Goal: Transaction & Acquisition: Purchase product/service

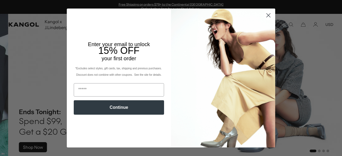
click at [267, 17] on icon "Close dialog" at bounding box center [269, 16] width 4 height 4
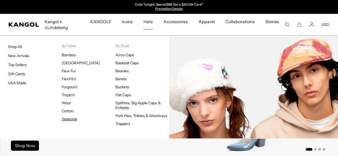
click at [75, 120] on link "Seasonal" at bounding box center [69, 119] width 15 height 5
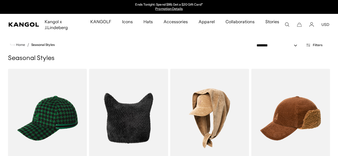
click at [309, 45] on icon "Open filters" at bounding box center [308, 45] width 5 height 5
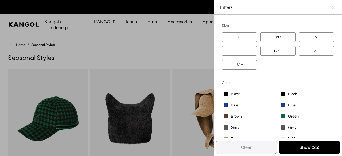
scroll to position [0, 110]
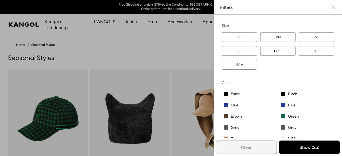
click at [271, 52] on label "L/XL" at bounding box center [277, 51] width 35 height 10
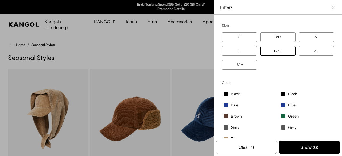
click at [308, 53] on label "XL" at bounding box center [316, 51] width 35 height 10
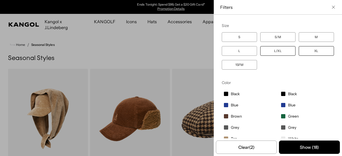
click at [271, 54] on label "L/XL" at bounding box center [277, 51] width 35 height 10
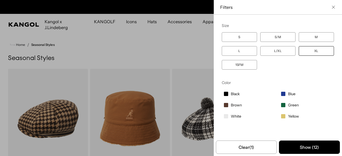
scroll to position [0, 110]
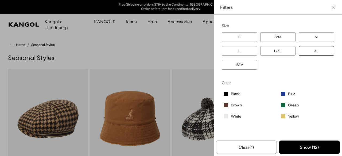
click at [311, 51] on label "XL" at bounding box center [316, 51] width 35 height 10
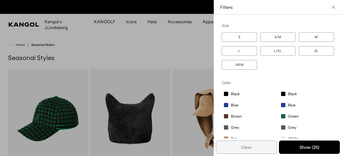
click at [279, 52] on label "L/XL" at bounding box center [277, 51] width 35 height 10
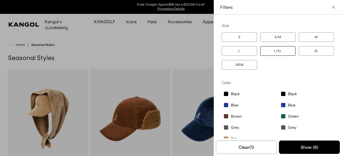
click at [314, 51] on label "XL" at bounding box center [316, 51] width 35 height 10
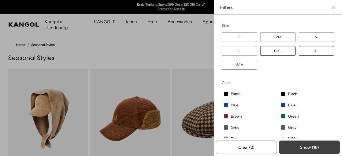
click at [308, 146] on button "Show ( 18 )" at bounding box center [309, 147] width 61 height 13
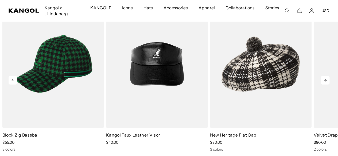
click at [326, 77] on icon at bounding box center [325, 80] width 9 height 9
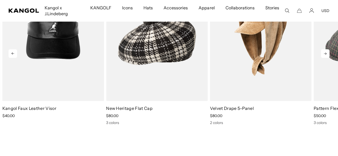
click at [326, 52] on icon at bounding box center [325, 53] width 9 height 9
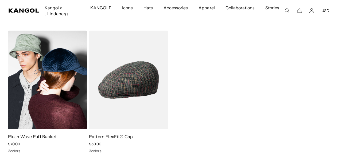
click at [52, 87] on img at bounding box center [47, 80] width 79 height 99
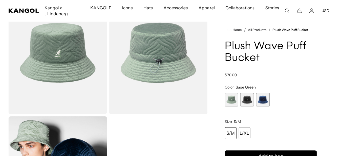
scroll to position [0, 110]
click at [251, 105] on span "2 of 3" at bounding box center [247, 100] width 14 height 14
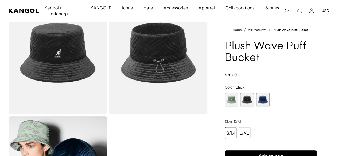
click at [261, 101] on span "3 of 3" at bounding box center [263, 100] width 14 height 14
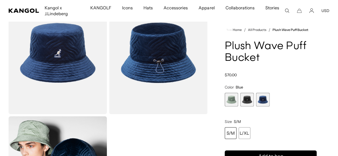
scroll to position [0, 110]
click at [238, 99] on span "1 of 3" at bounding box center [232, 100] width 14 height 14
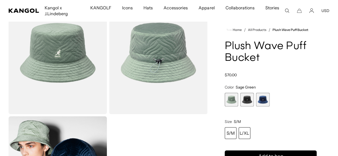
click at [250, 133] on div "L/XL" at bounding box center [245, 133] width 12 height 12
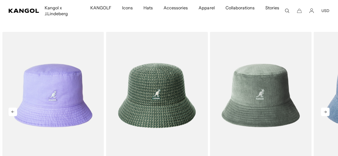
click at [323, 111] on icon at bounding box center [325, 112] width 9 height 9
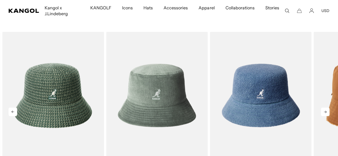
click at [323, 111] on icon at bounding box center [325, 112] width 9 height 9
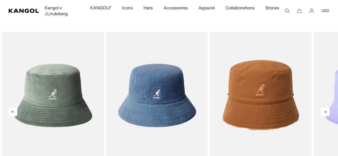
click at [323, 111] on icon at bounding box center [325, 112] width 9 height 9
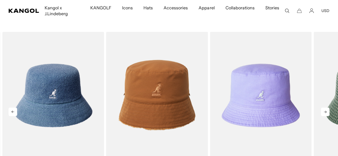
click at [323, 111] on icon at bounding box center [325, 112] width 9 height 9
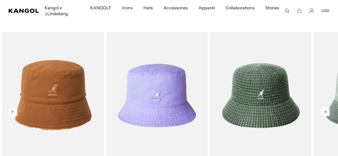
click at [326, 109] on icon at bounding box center [325, 112] width 9 height 9
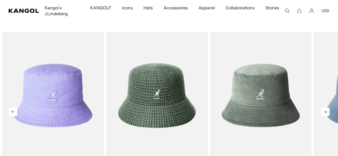
click at [326, 109] on icon at bounding box center [325, 112] width 9 height 9
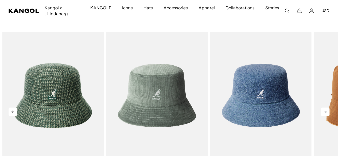
click at [326, 109] on icon at bounding box center [325, 112] width 9 height 9
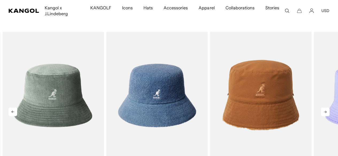
click at [326, 109] on icon at bounding box center [325, 112] width 9 height 9
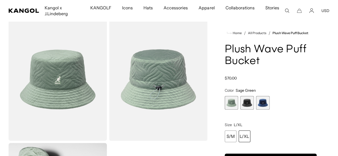
click at [265, 103] on span "3 of 3" at bounding box center [263, 103] width 14 height 14
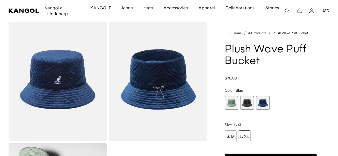
click at [254, 99] on span "2 of 3" at bounding box center [247, 103] width 14 height 14
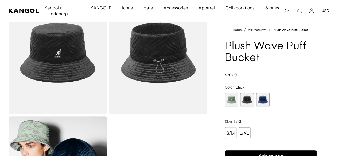
click at [238, 98] on span "1 of 3" at bounding box center [232, 100] width 14 height 14
